Goal: Navigation & Orientation: Find specific page/section

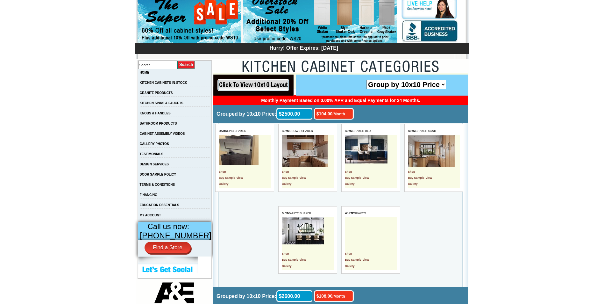
scroll to position [64, 0]
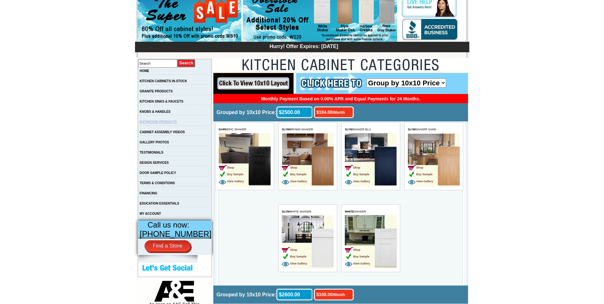
click at [161, 124] on link "BATHROOM PRODUCTS" at bounding box center [158, 122] width 37 height 4
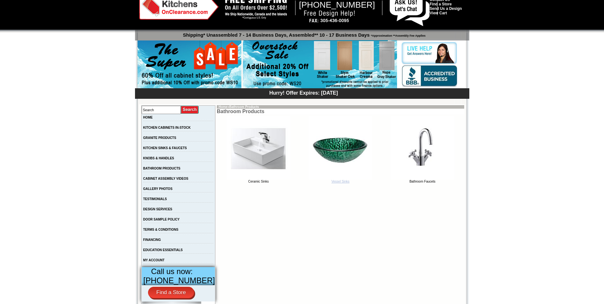
scroll to position [32, 0]
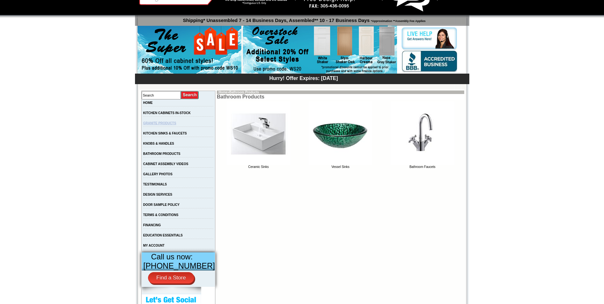
click at [165, 124] on link "GRANITE PRODUCTS" at bounding box center [159, 123] width 33 height 4
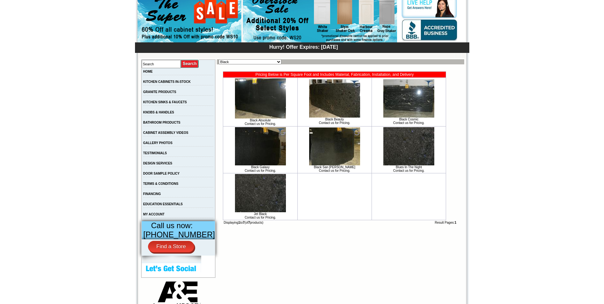
scroll to position [64, 0]
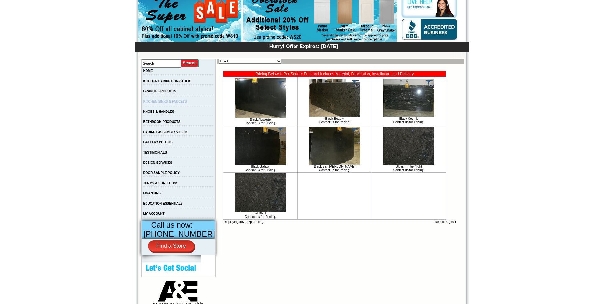
click at [161, 103] on link "KITCHEN SINKS & FAUCETS" at bounding box center [165, 102] width 44 height 4
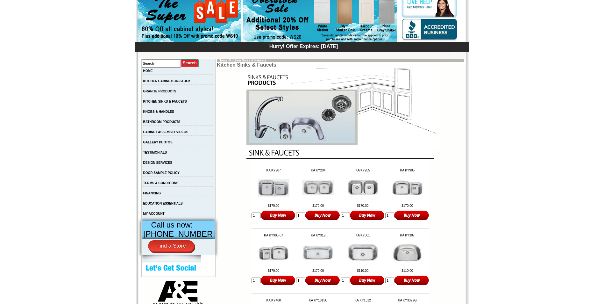
scroll to position [32, 0]
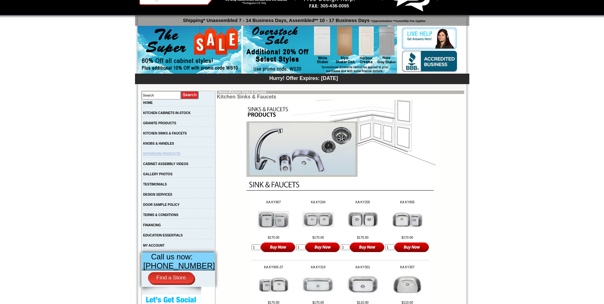
click at [176, 155] on link "BATHROOM PRODUCTS" at bounding box center [161, 154] width 37 height 4
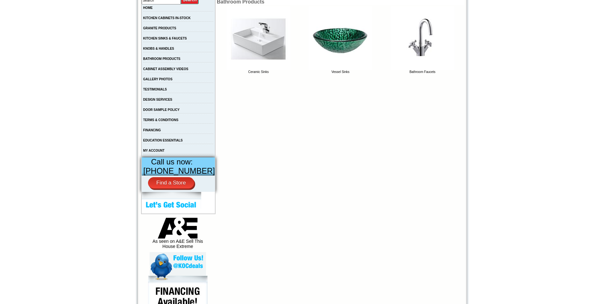
scroll to position [127, 0]
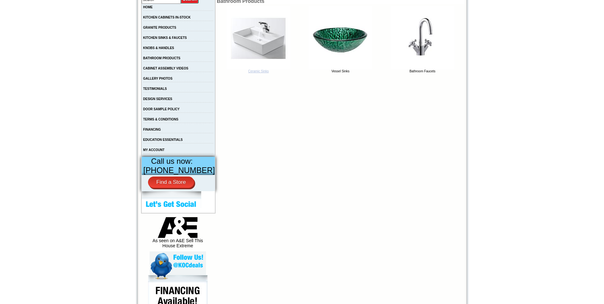
click at [251, 39] on img at bounding box center [259, 38] width 64 height 64
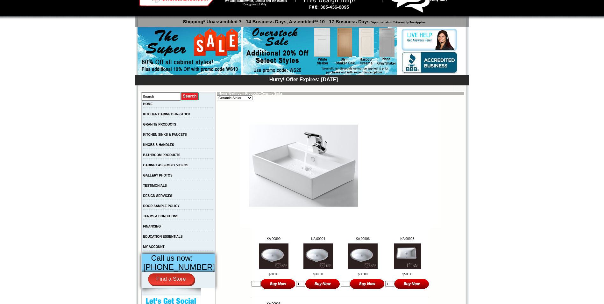
scroll to position [32, 0]
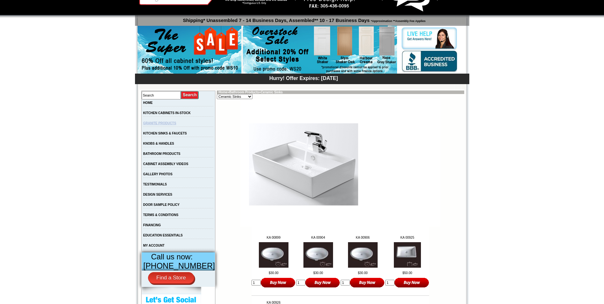
click at [158, 122] on link "GRANITE PRODUCTS" at bounding box center [159, 123] width 33 height 4
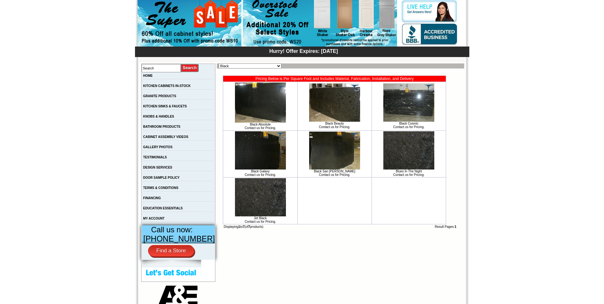
scroll to position [64, 0]
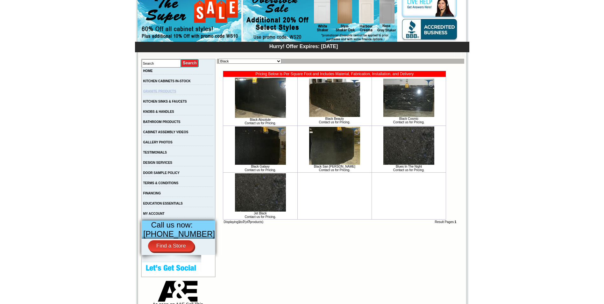
click at [153, 92] on link "GRANITE PRODUCTS" at bounding box center [159, 92] width 33 height 4
click at [156, 103] on link "KITCHEN SINKS & FAUCETS" at bounding box center [165, 102] width 44 height 4
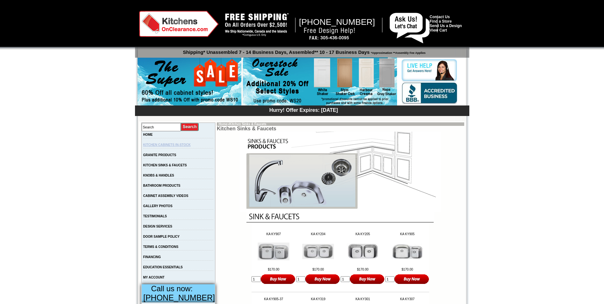
click at [155, 147] on link "KITCHEN CABINETS IN-STOCK" at bounding box center [166, 145] width 47 height 4
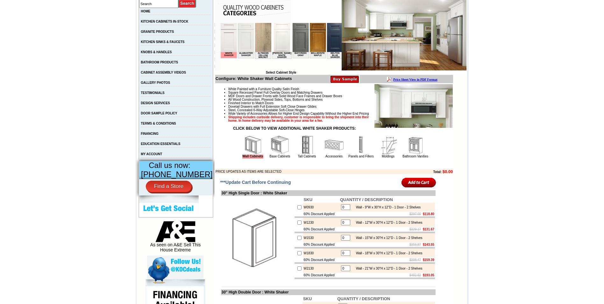
scroll to position [107, 0]
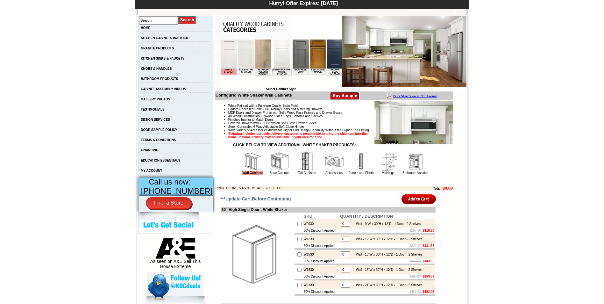
click at [407, 170] on img at bounding box center [415, 161] width 19 height 19
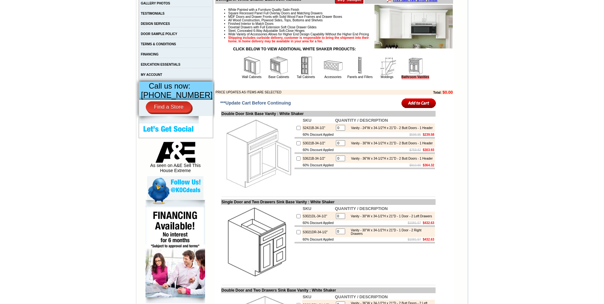
scroll to position [191, 0]
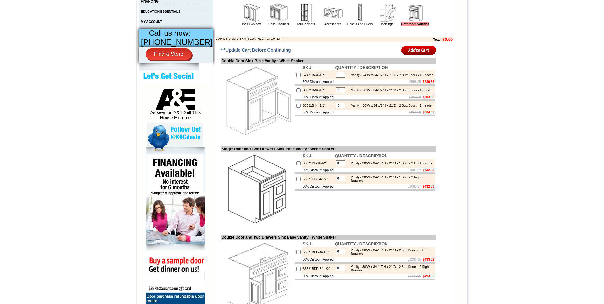
scroll to position [255, 0]
click at [353, 22] on img at bounding box center [360, 13] width 19 height 19
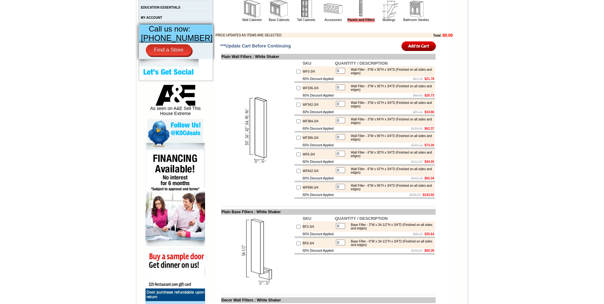
scroll to position [255, 0]
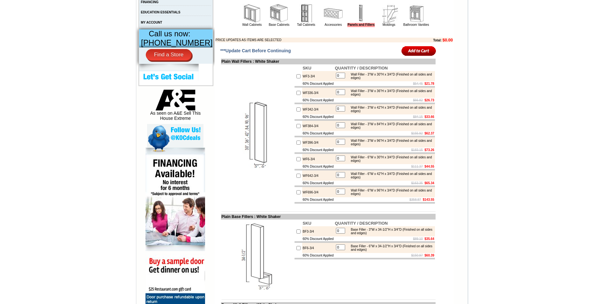
click at [414, 19] on img at bounding box center [416, 13] width 19 height 19
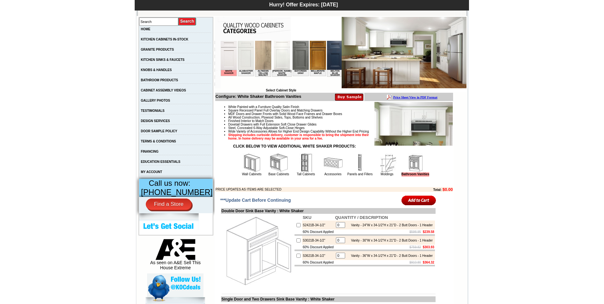
scroll to position [96, 0]
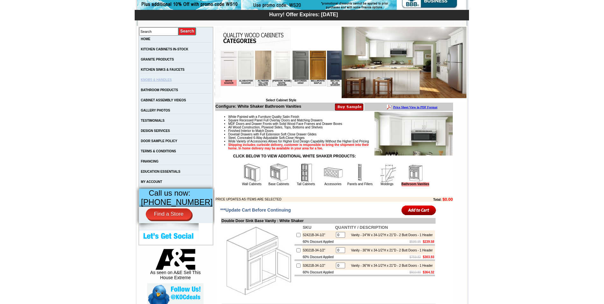
click at [168, 80] on link "KNOBS & HANDLES" at bounding box center [156, 80] width 31 height 4
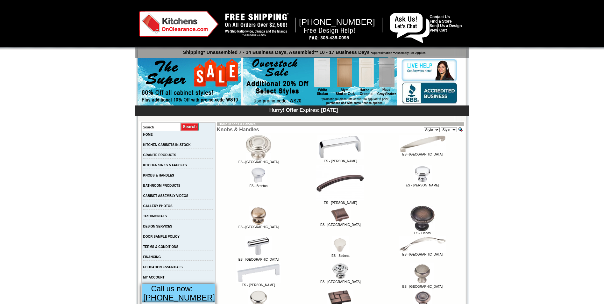
click at [159, 208] on link "GALLERY PHOTOS" at bounding box center [157, 206] width 29 height 4
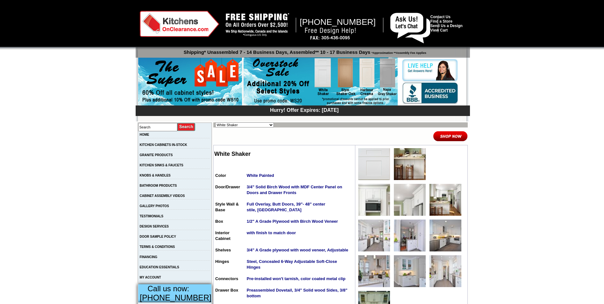
click at [169, 27] on img at bounding box center [180, 24] width 80 height 26
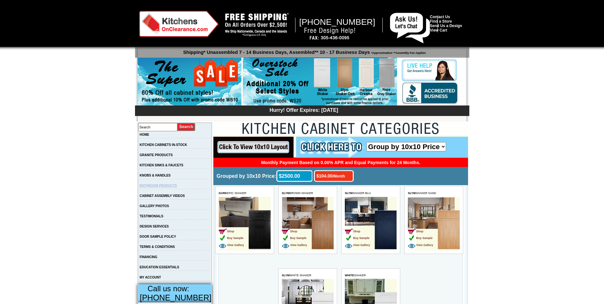
click at [165, 187] on link "BATHROOM PRODUCTS" at bounding box center [158, 186] width 37 height 4
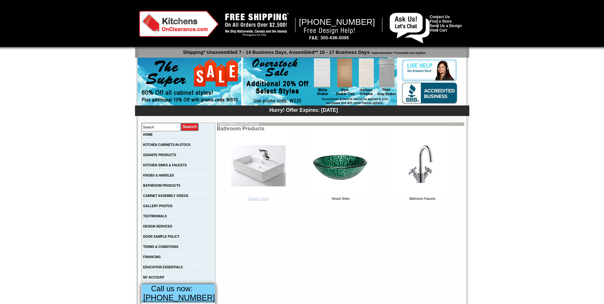
click at [262, 164] on img at bounding box center [259, 165] width 64 height 64
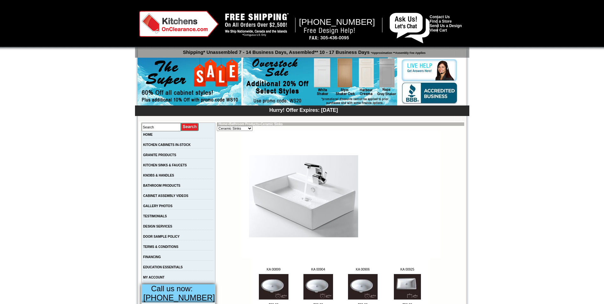
click at [181, 21] on img at bounding box center [179, 24] width 80 height 26
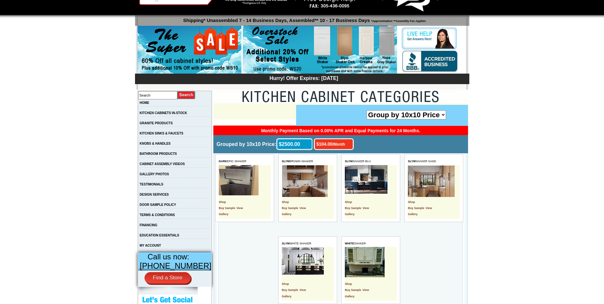
scroll to position [64, 0]
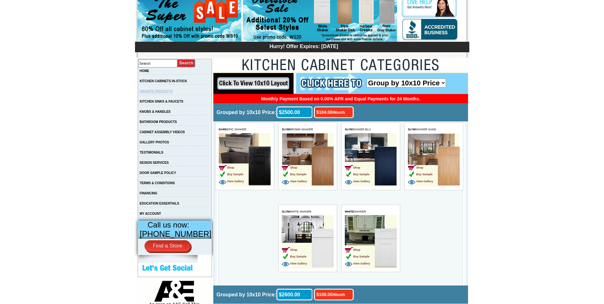
click at [159, 92] on link "GRANITE PRODUCTS" at bounding box center [156, 92] width 33 height 4
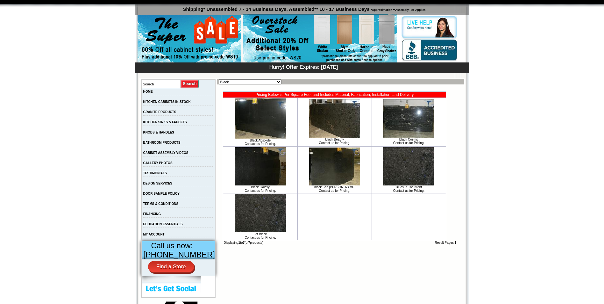
scroll to position [32, 0]
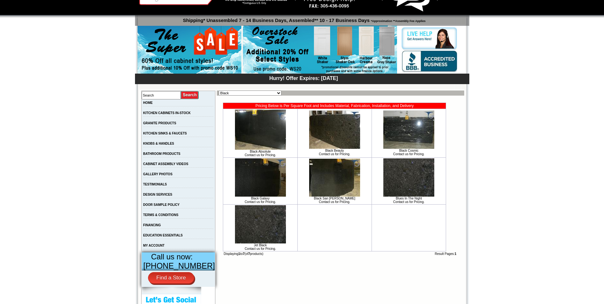
click at [252, 133] on img at bounding box center [260, 130] width 51 height 40
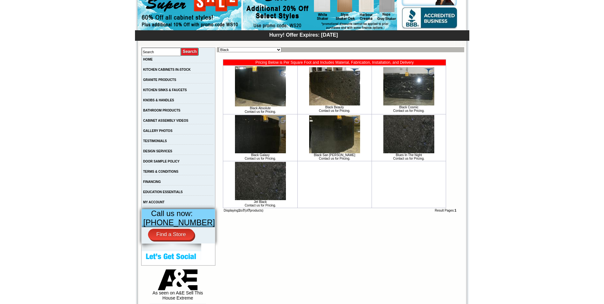
scroll to position [64, 0]
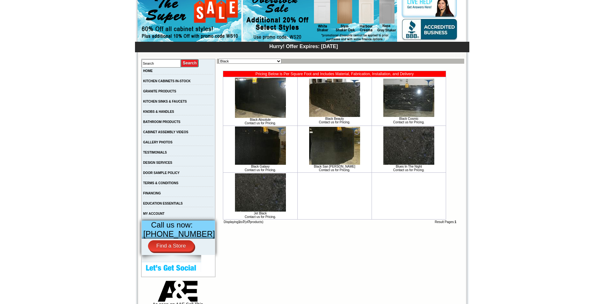
click at [401, 154] on img at bounding box center [409, 145] width 51 height 38
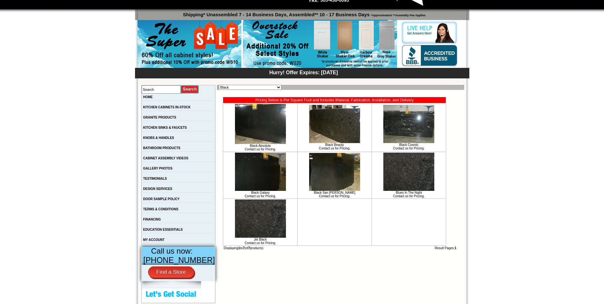
scroll to position [0, 0]
